Goal: Task Accomplishment & Management: Manage account settings

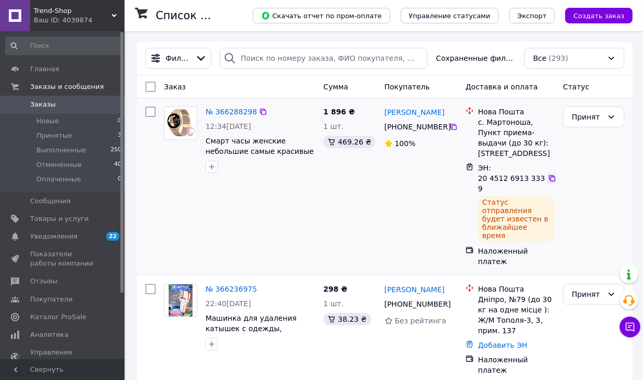
click at [551, 174] on icon at bounding box center [552, 178] width 8 height 8
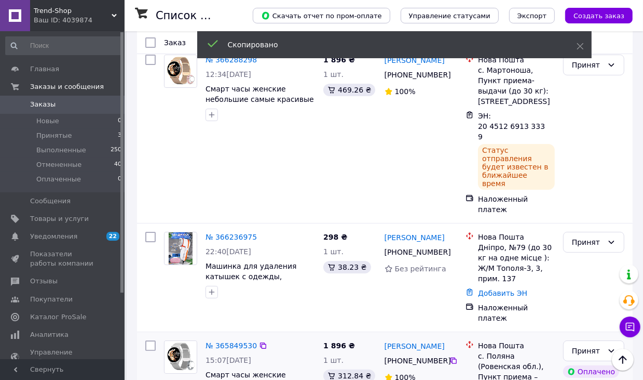
scroll to position [52, 0]
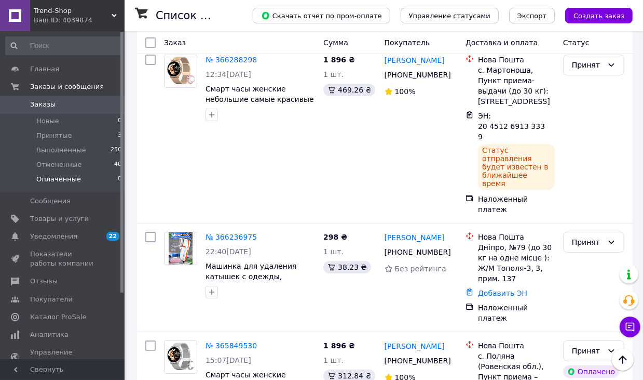
click at [124, 173] on li "Оплаченные 0" at bounding box center [64, 182] width 128 height 20
